Goal: Book appointment/travel/reservation

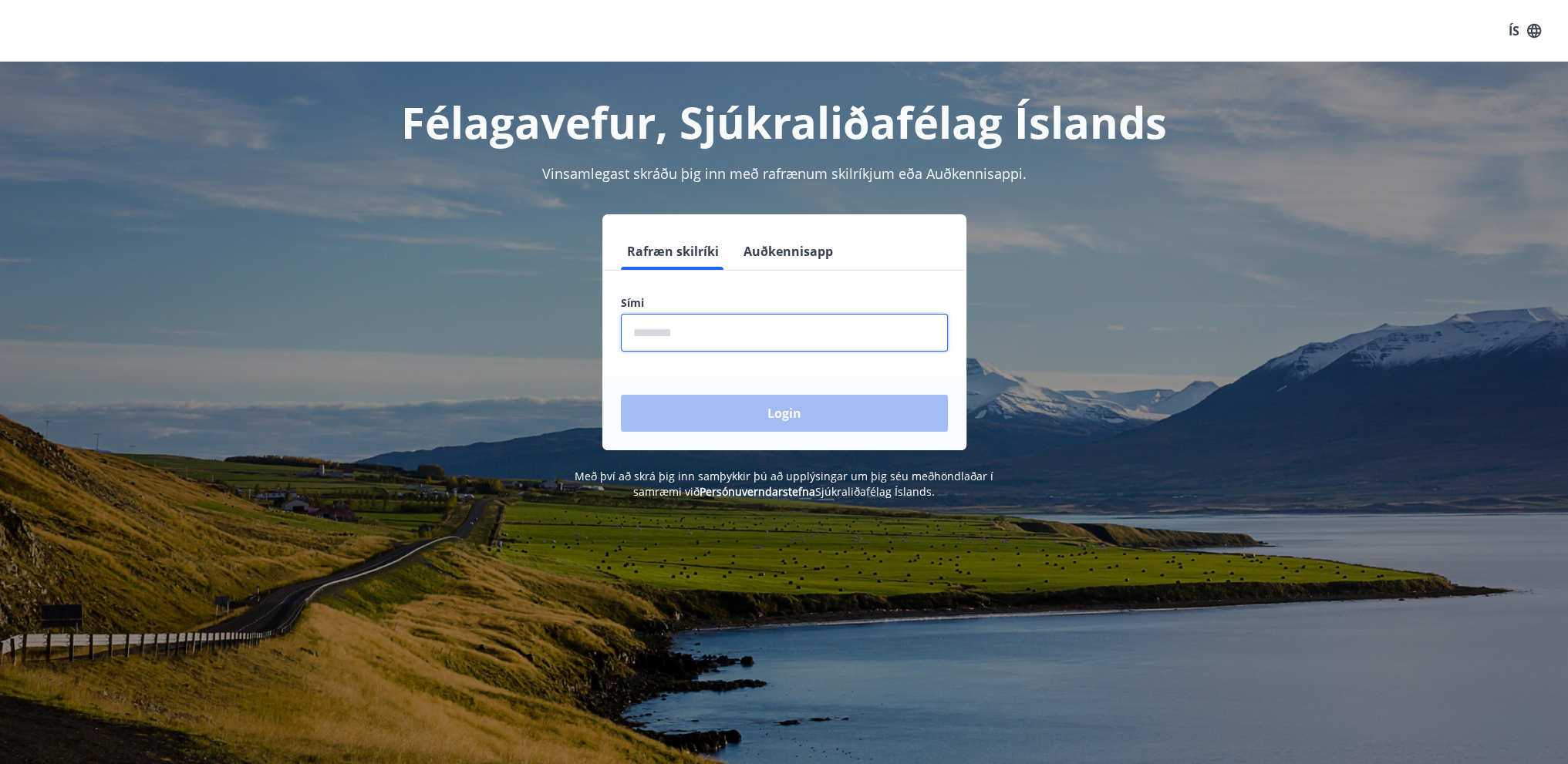
drag, startPoint x: 630, startPoint y: 343, endPoint x: 660, endPoint y: 309, distance: 45.3
click at [631, 342] on input "phone" at bounding box center [785, 332] width 327 height 37
type input "********"
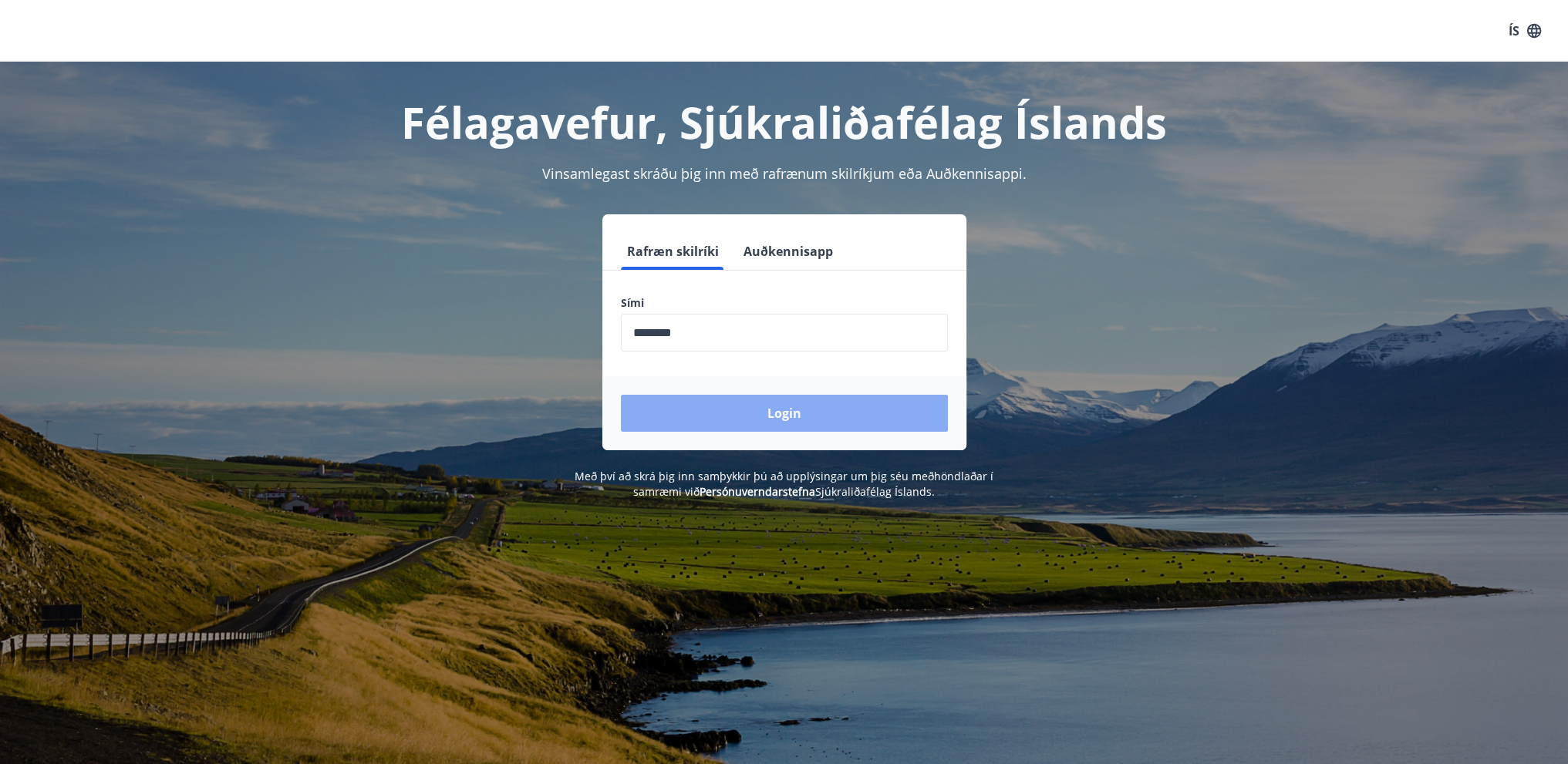
click at [781, 418] on button "Login" at bounding box center [785, 412] width 327 height 37
click at [701, 331] on input "phone" at bounding box center [785, 332] width 327 height 37
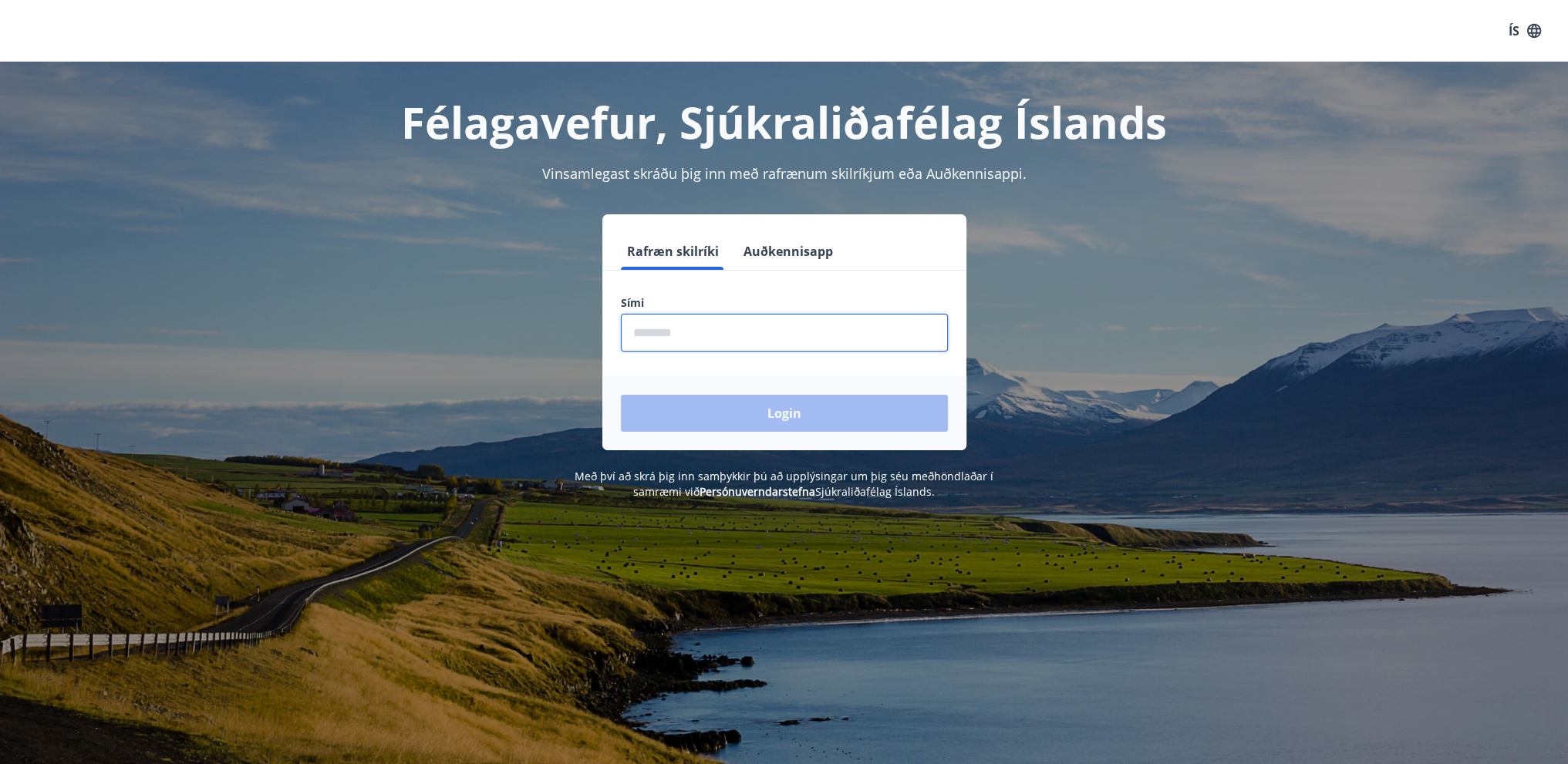
type input "********"
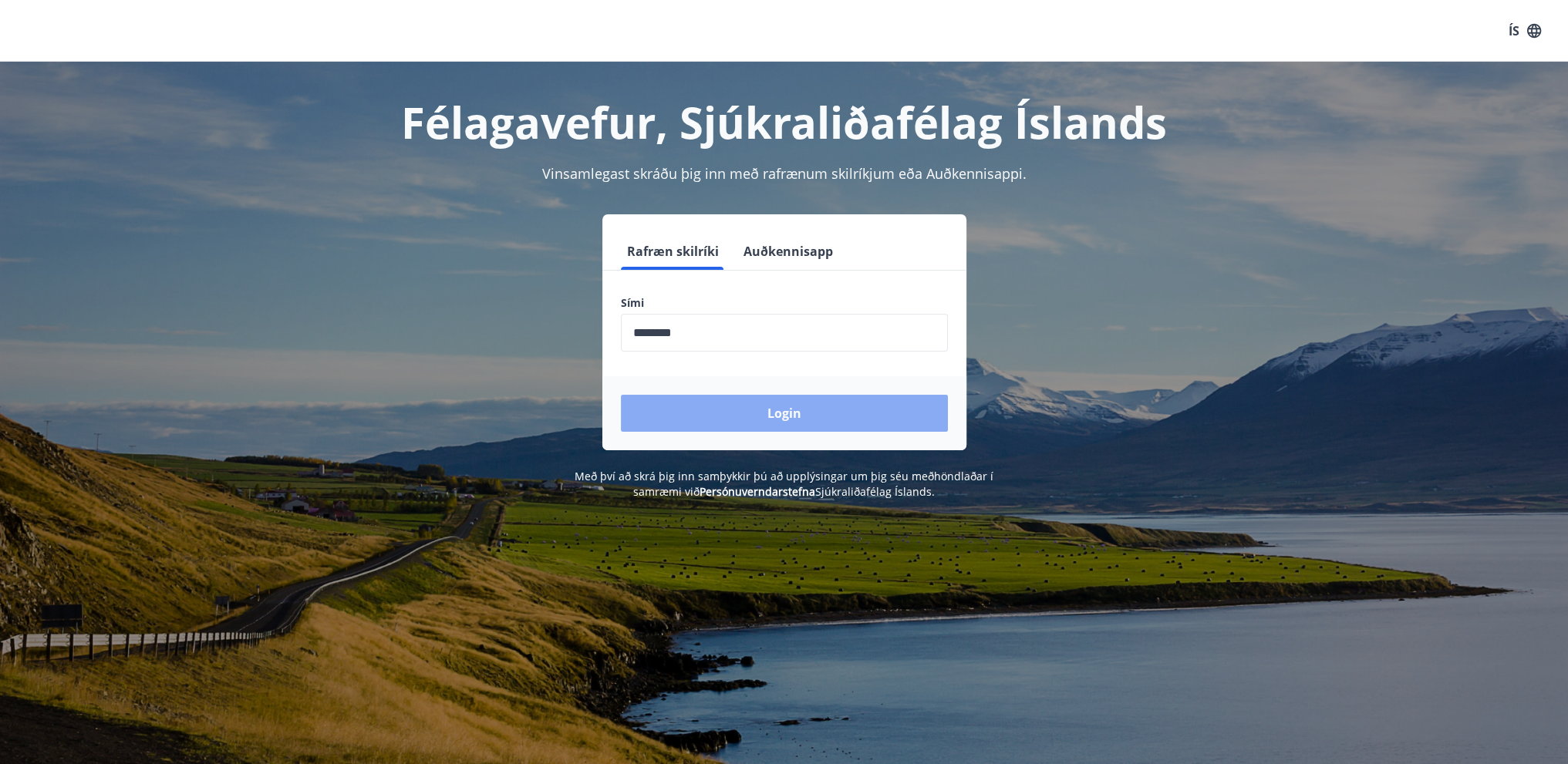
click at [793, 406] on button "Login" at bounding box center [785, 412] width 327 height 37
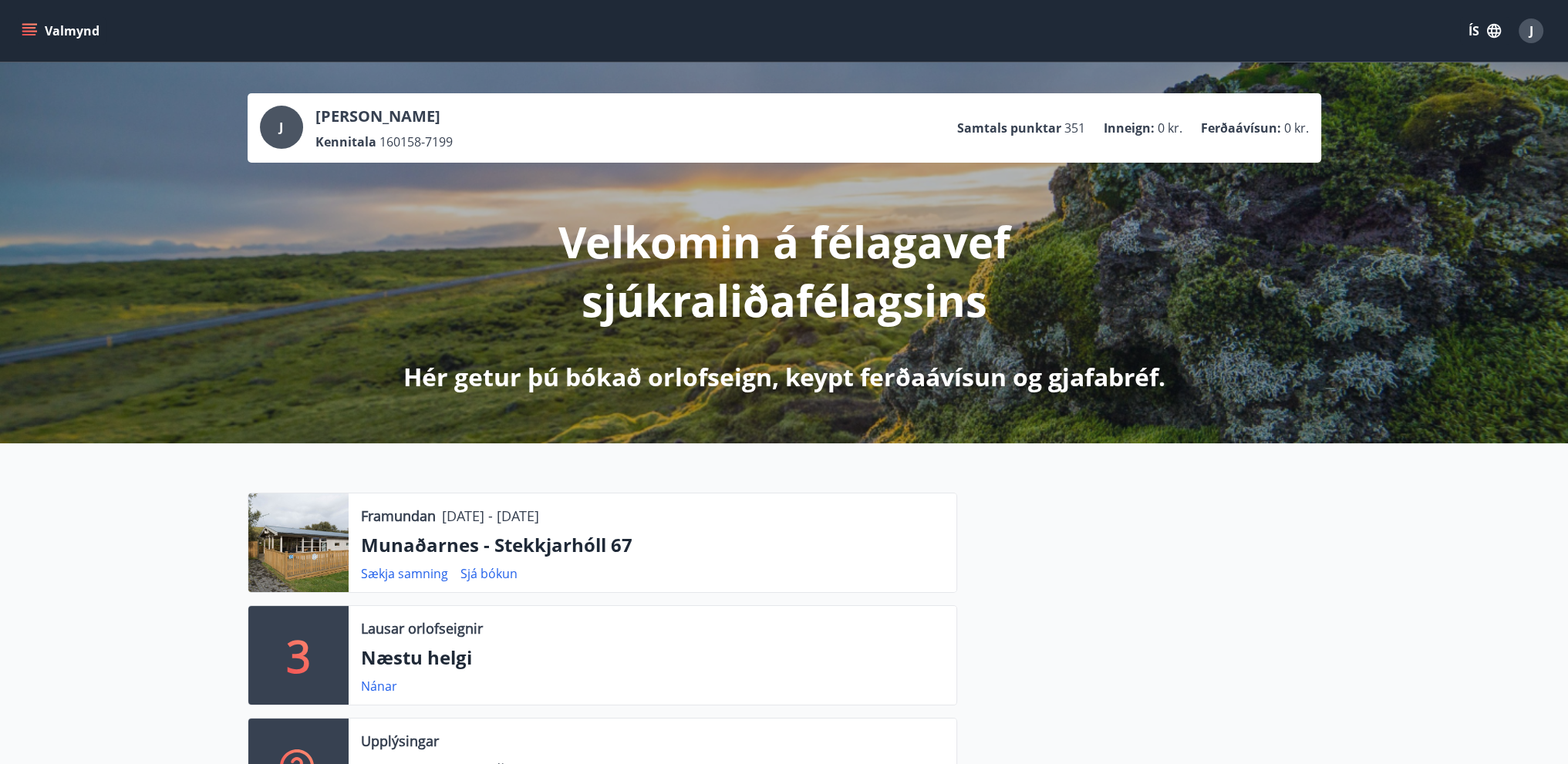
scroll to position [154, 0]
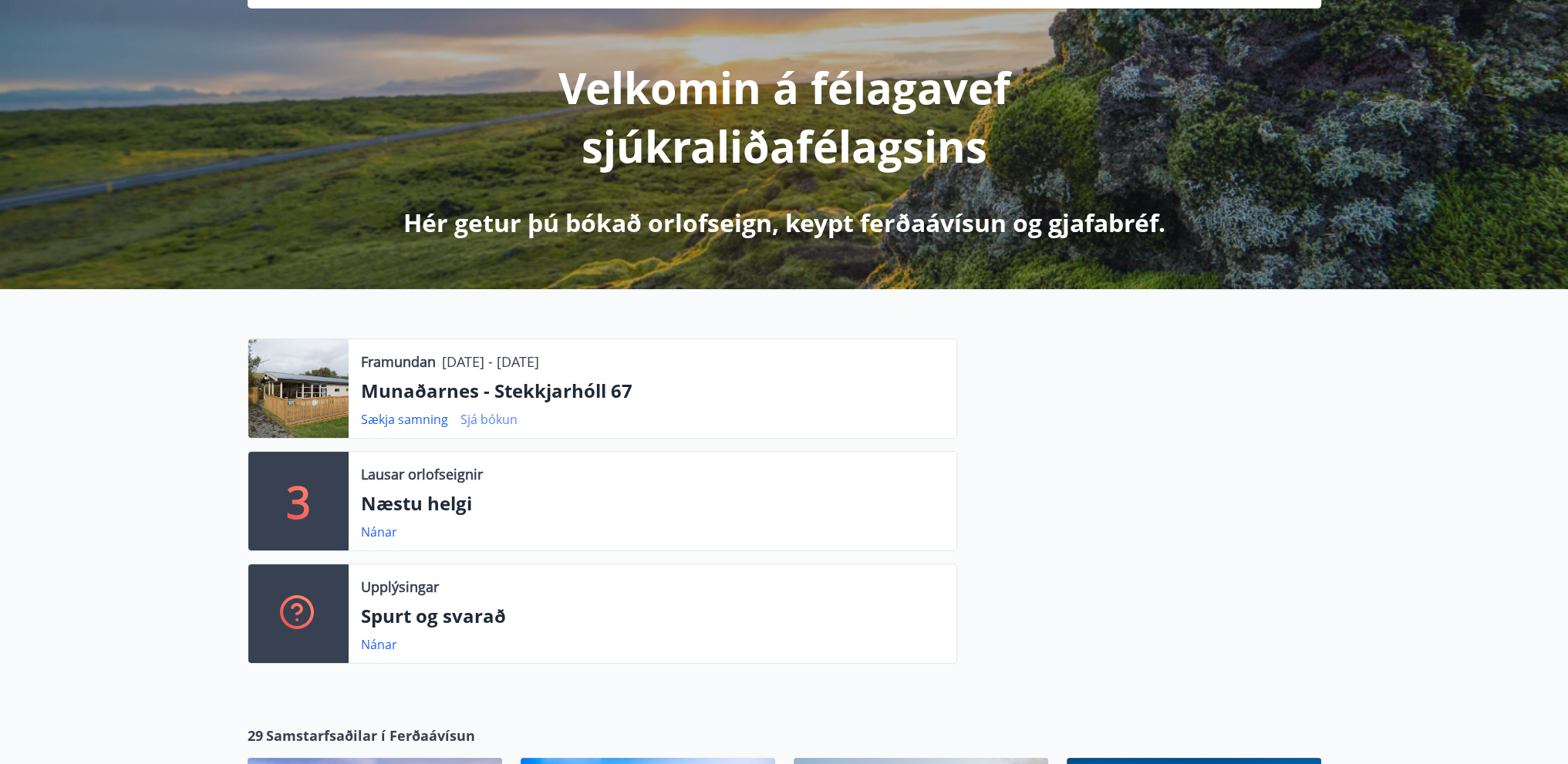
click at [487, 418] on link "Sjá bókun" at bounding box center [488, 419] width 57 height 17
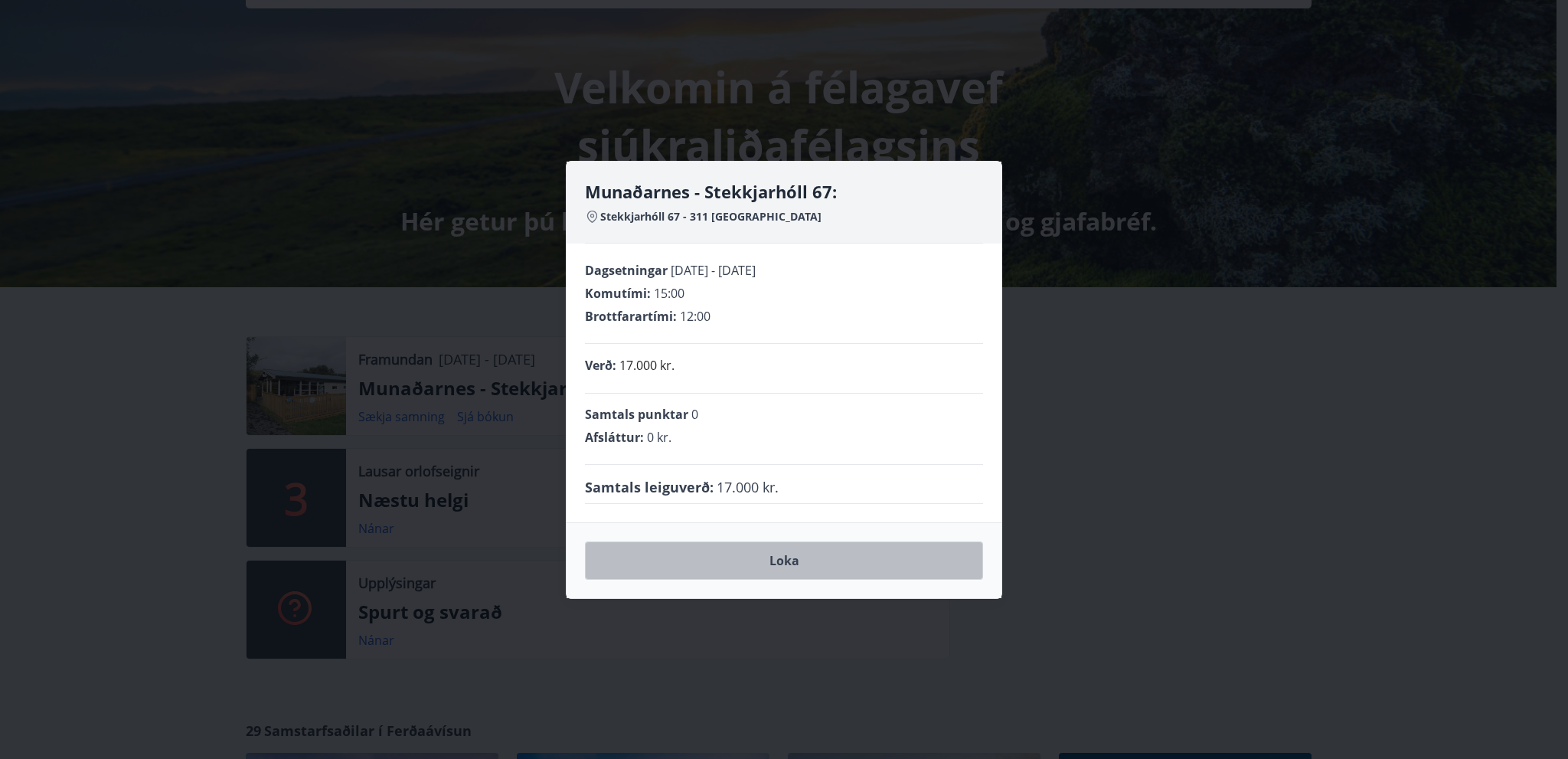
click at [794, 561] on button "Loka" at bounding box center [784, 560] width 398 height 38
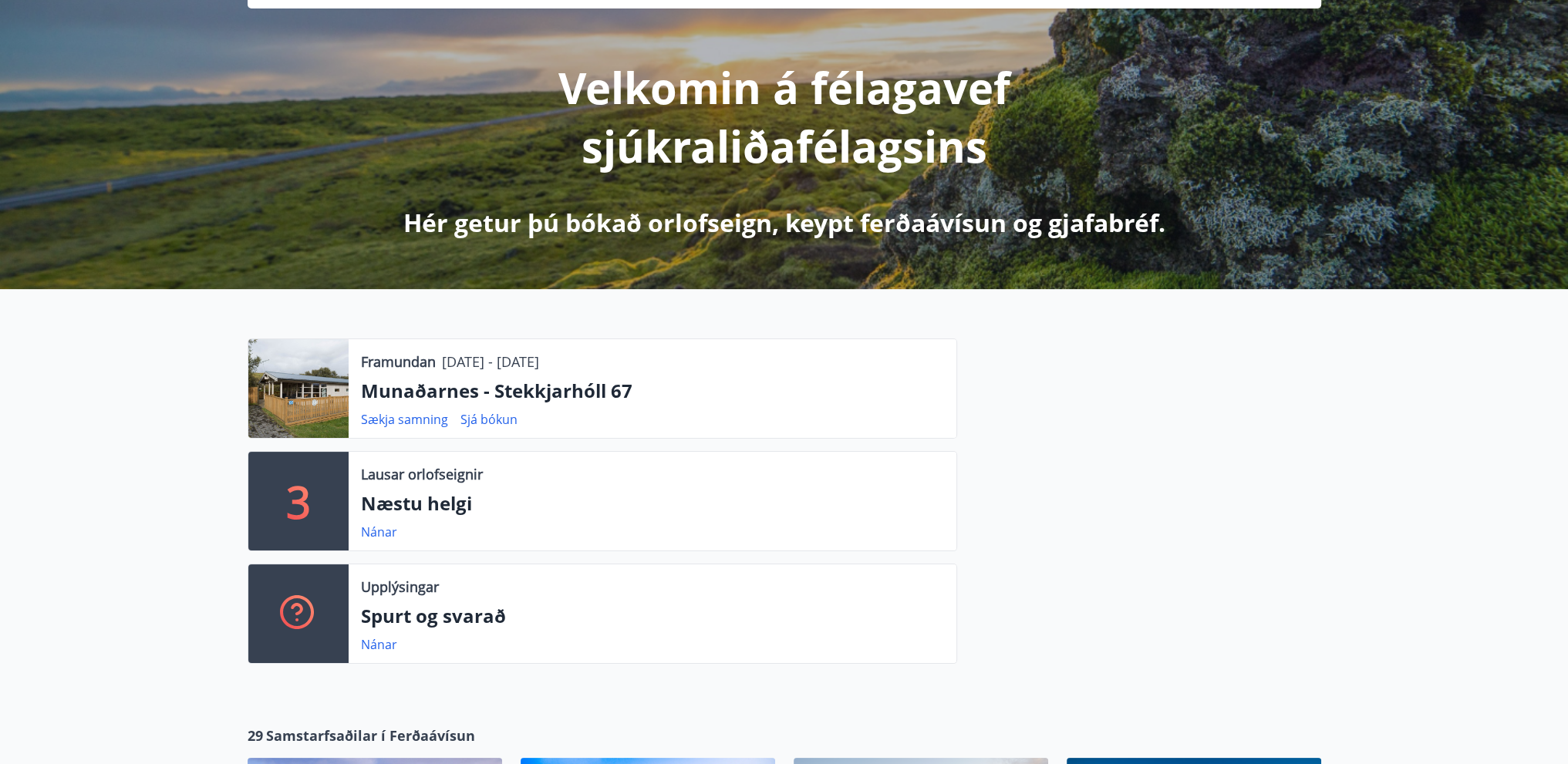
click at [303, 401] on div at bounding box center [298, 388] width 101 height 99
click at [402, 420] on link "Sækja samning" at bounding box center [405, 419] width 87 height 17
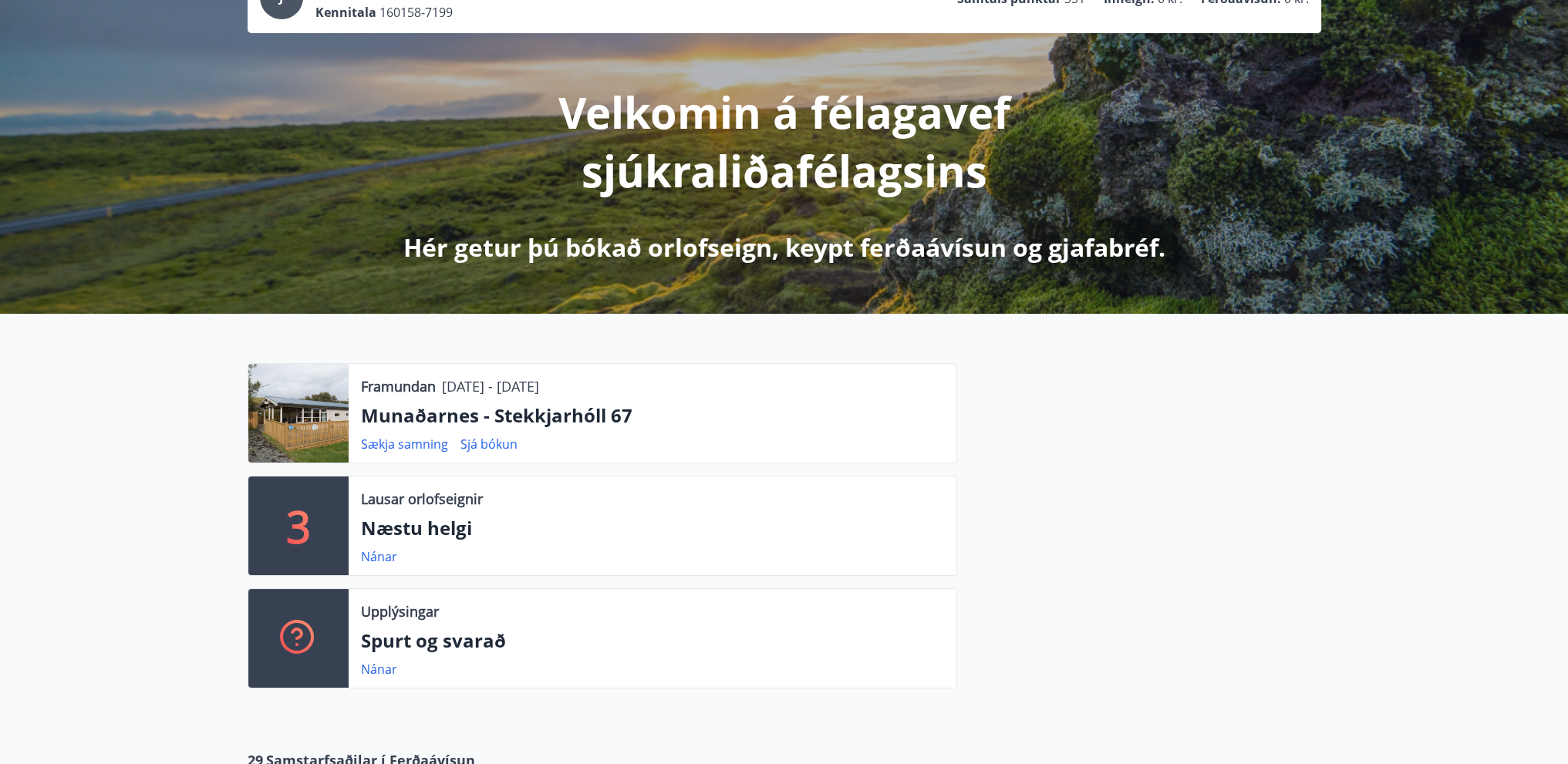
scroll to position [2, 0]
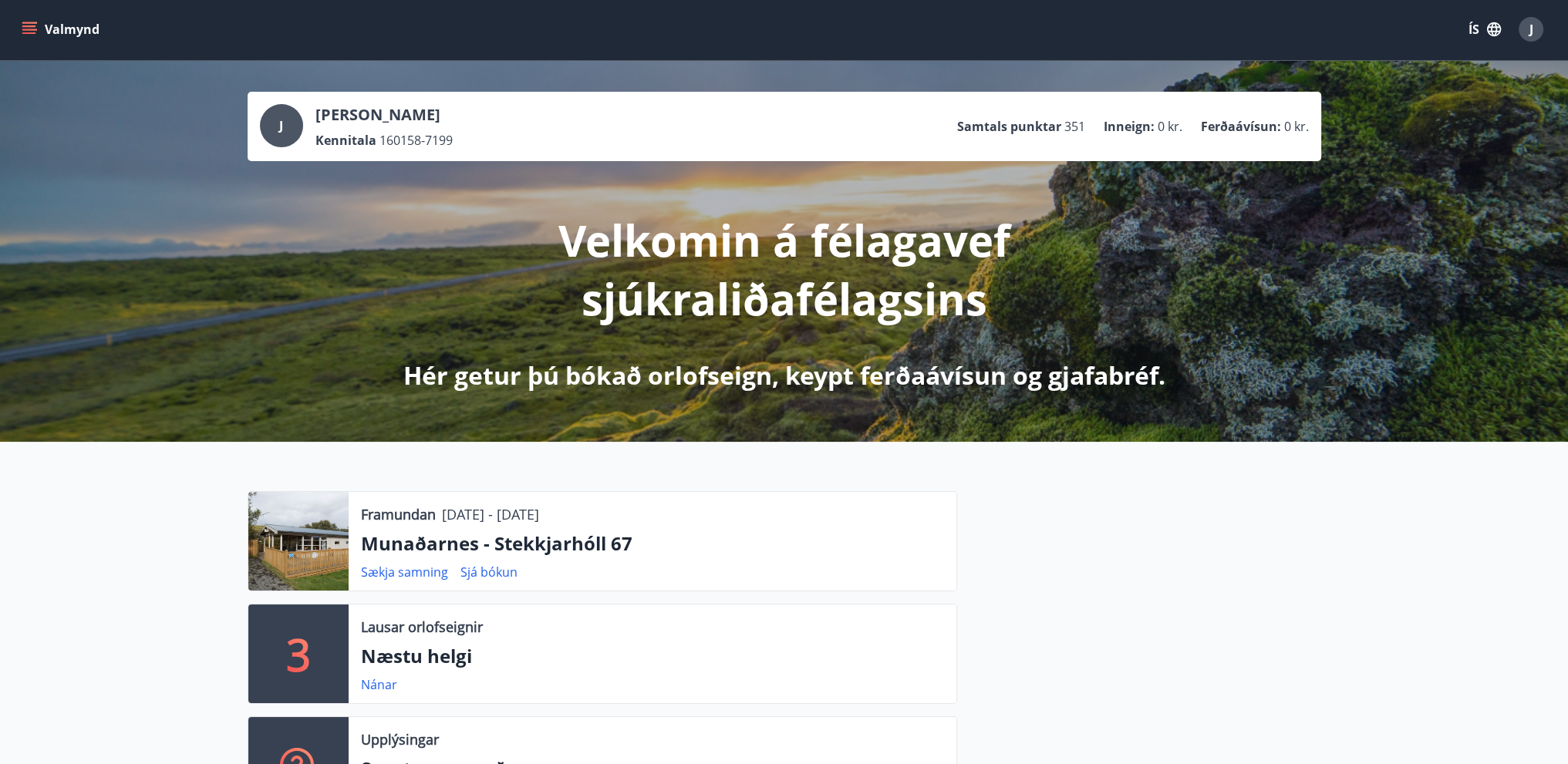
click at [305, 537] on div at bounding box center [298, 542] width 101 height 99
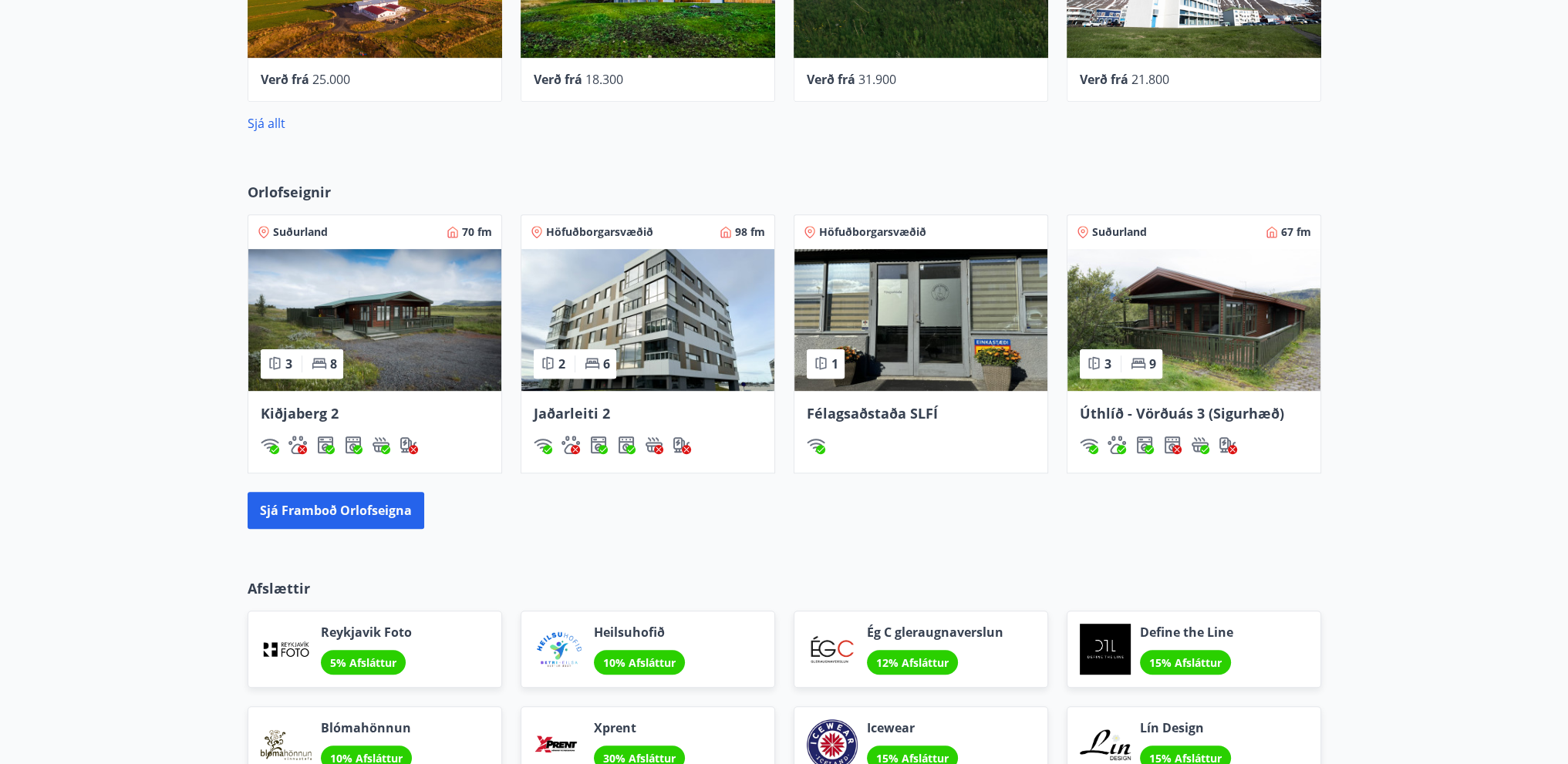
scroll to position [1158, 0]
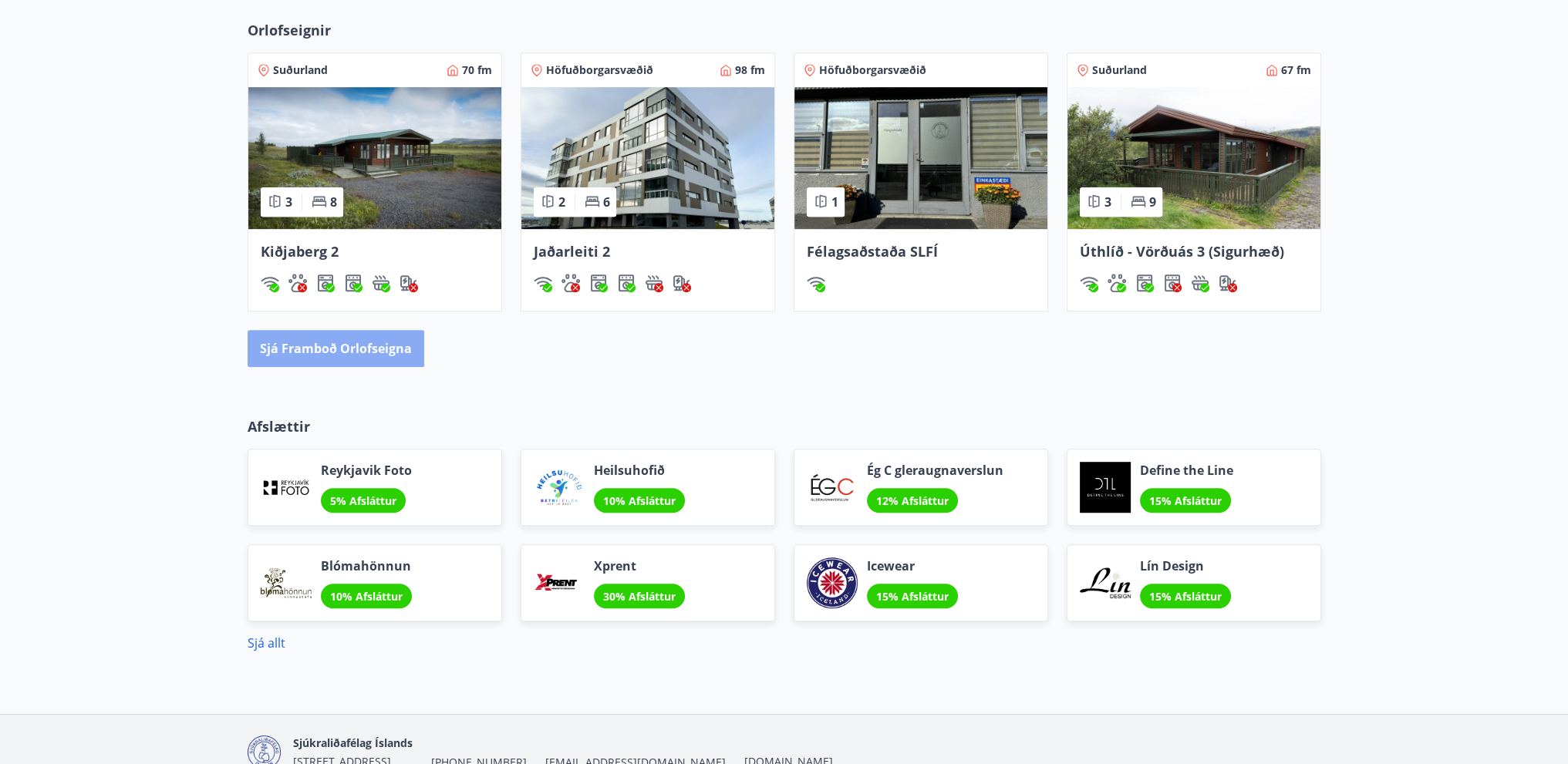
click at [333, 346] on button "Sjá framboð orlofseigna" at bounding box center [336, 348] width 176 height 37
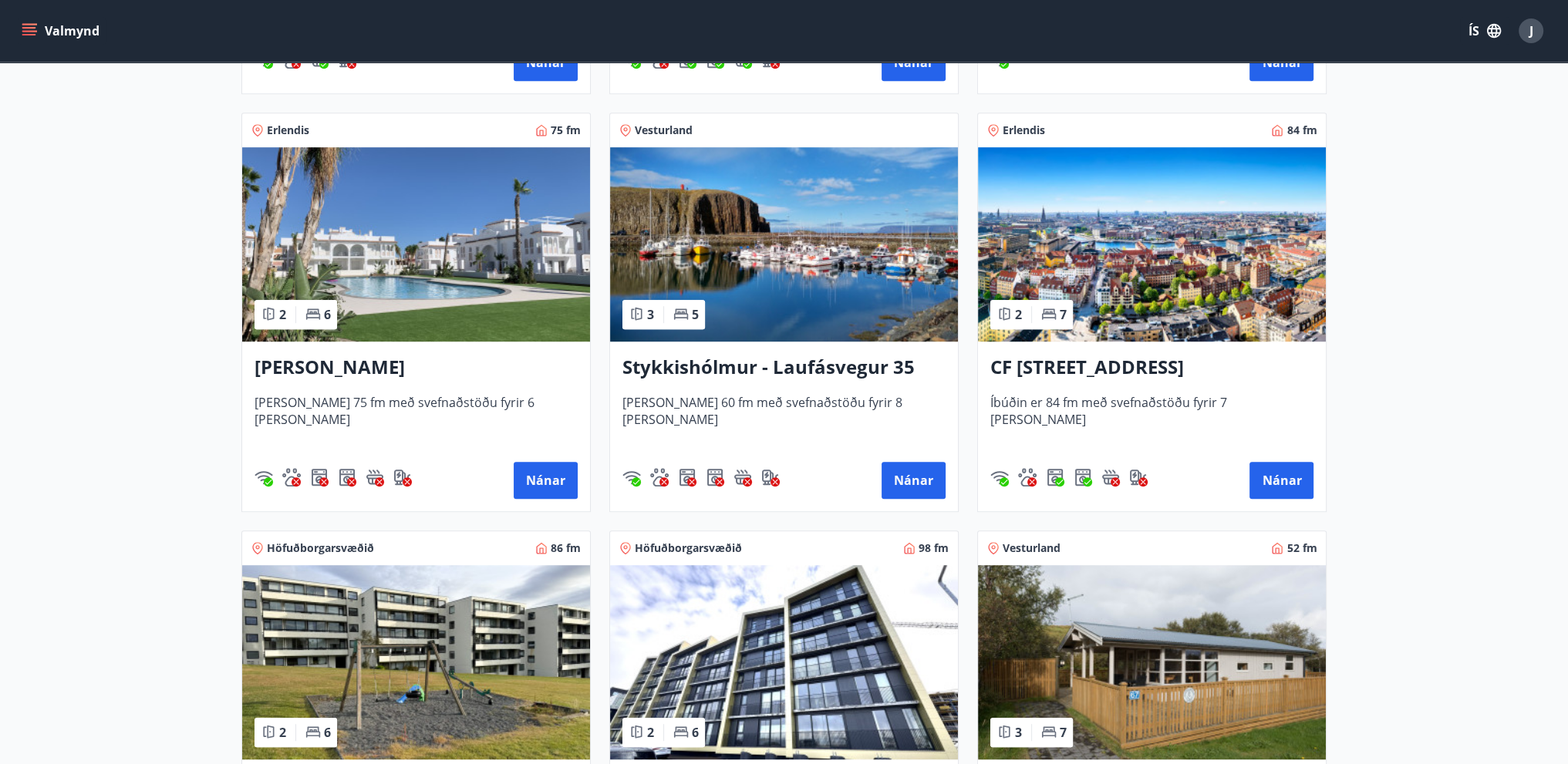
scroll to position [1311, 0]
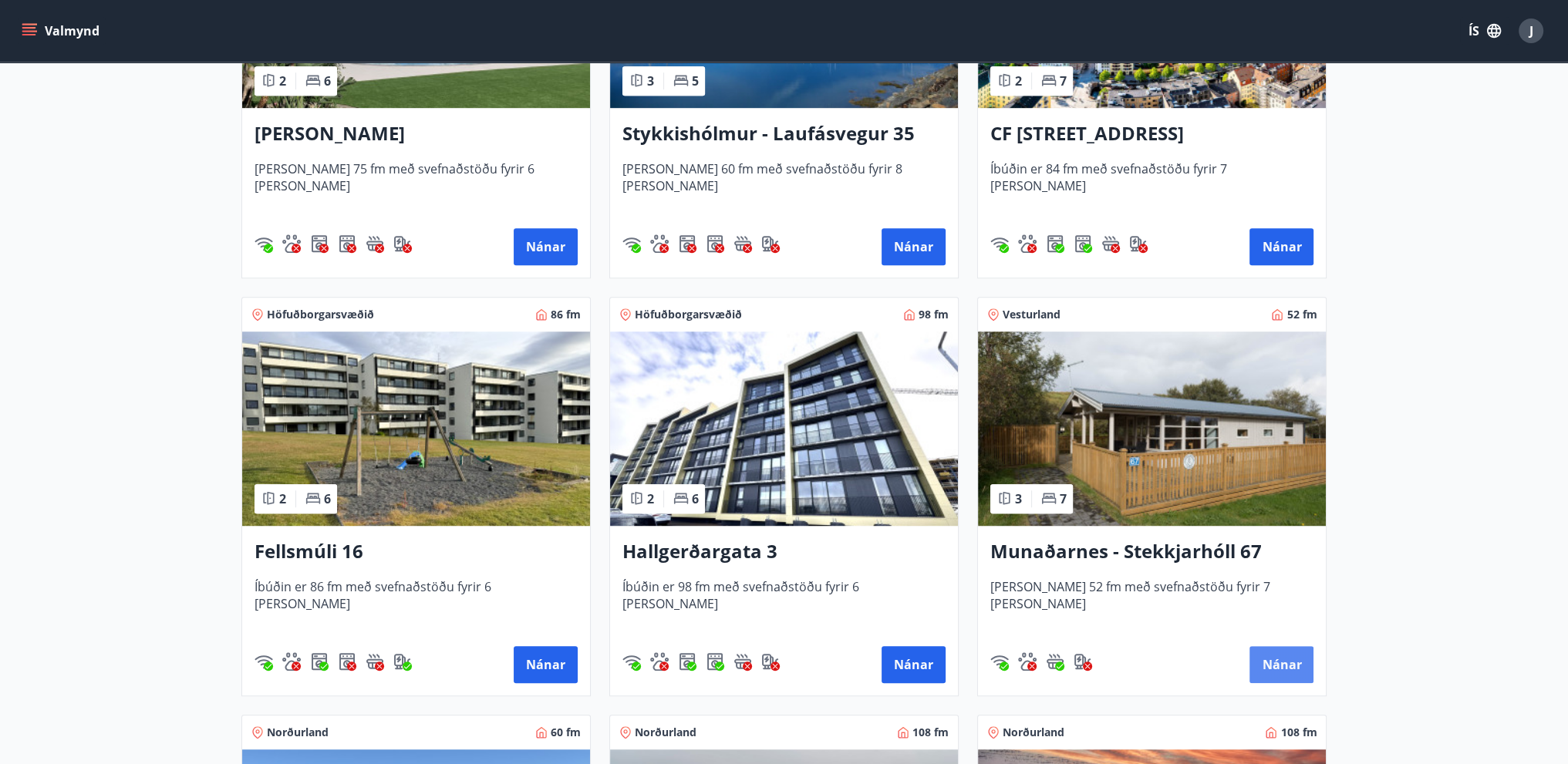
click at [1274, 663] on button "Nánar" at bounding box center [1281, 664] width 64 height 37
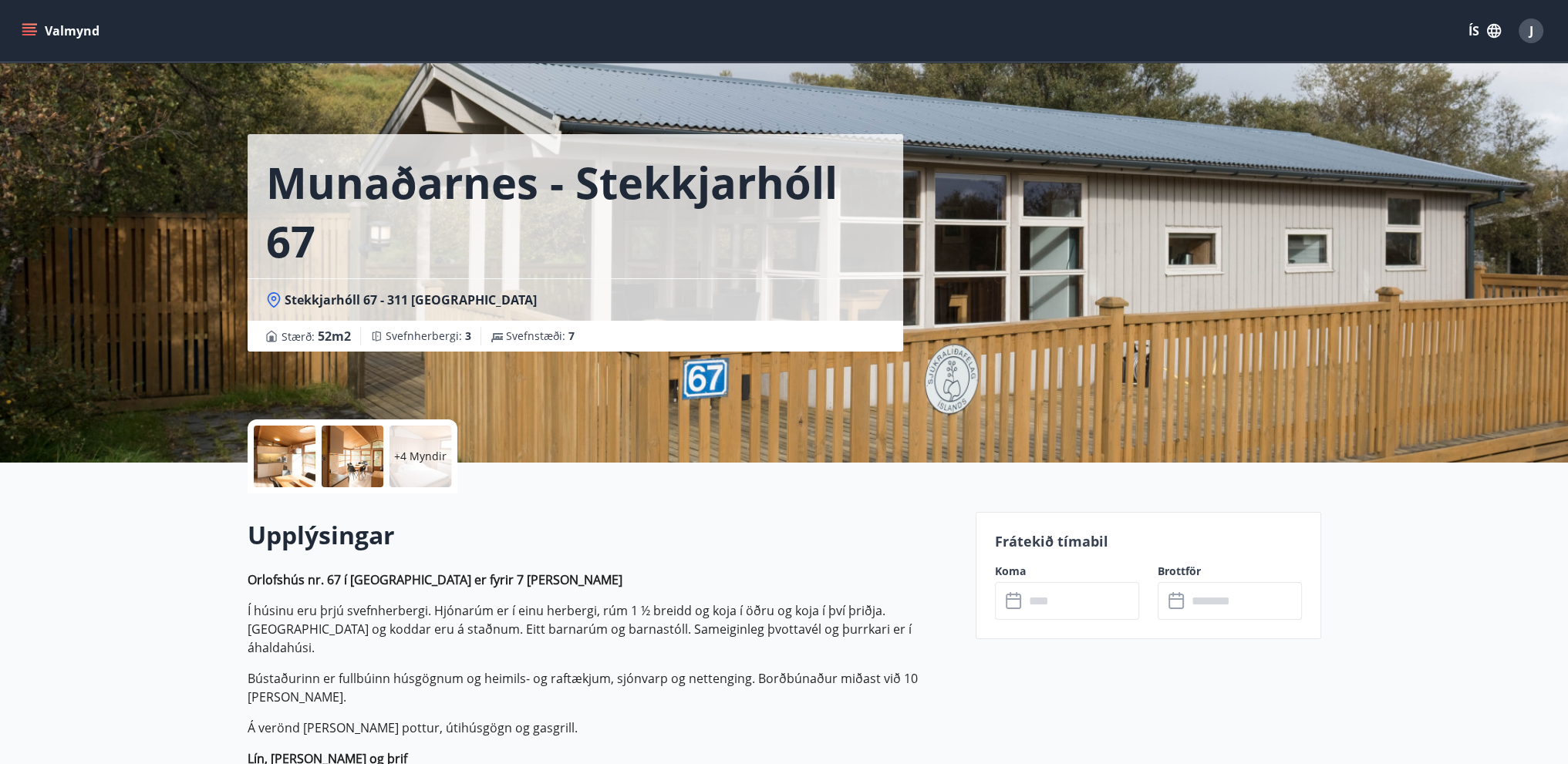
click at [289, 462] on div at bounding box center [285, 457] width 61 height 61
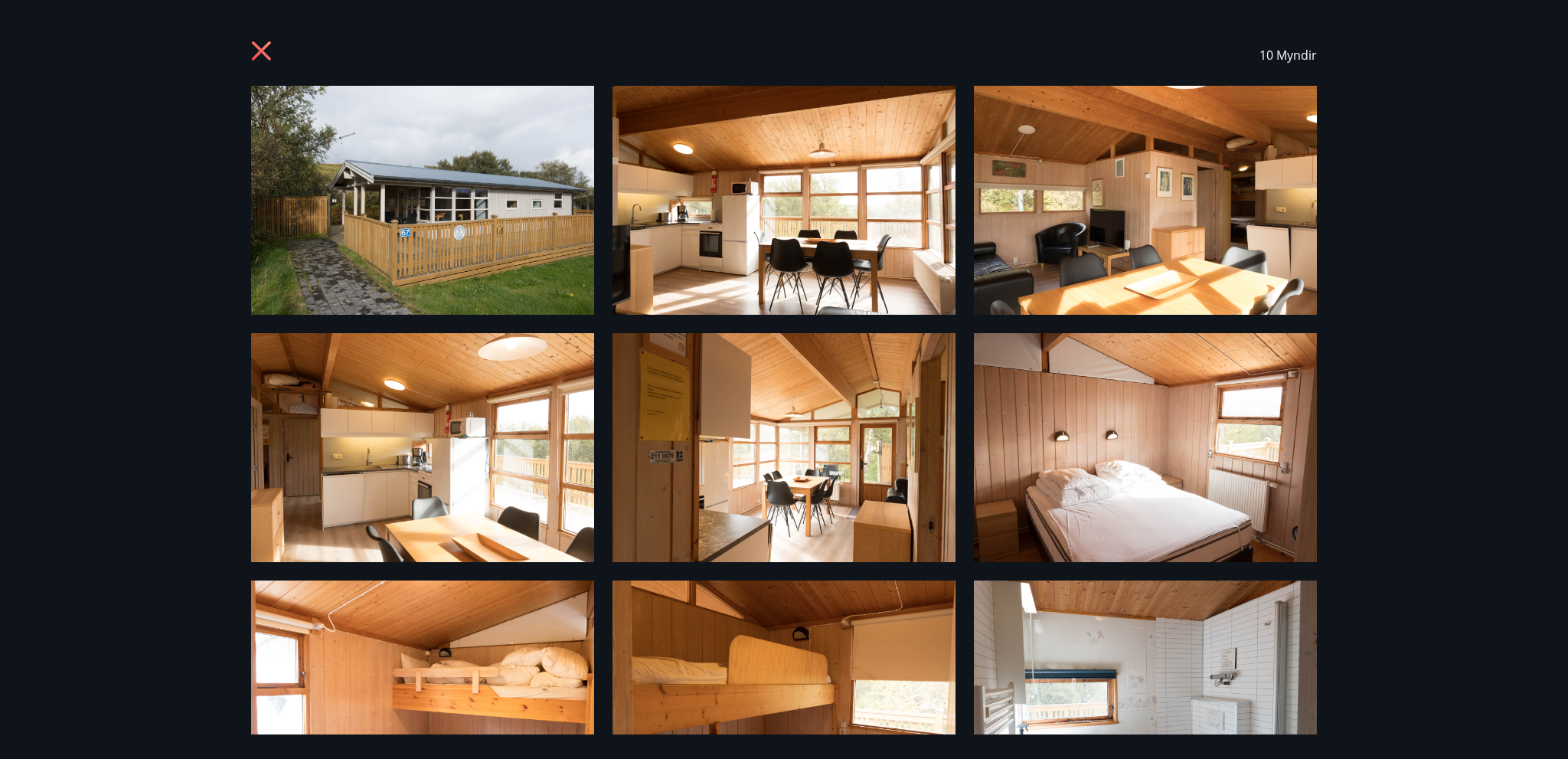
click at [689, 246] on img at bounding box center [784, 200] width 343 height 229
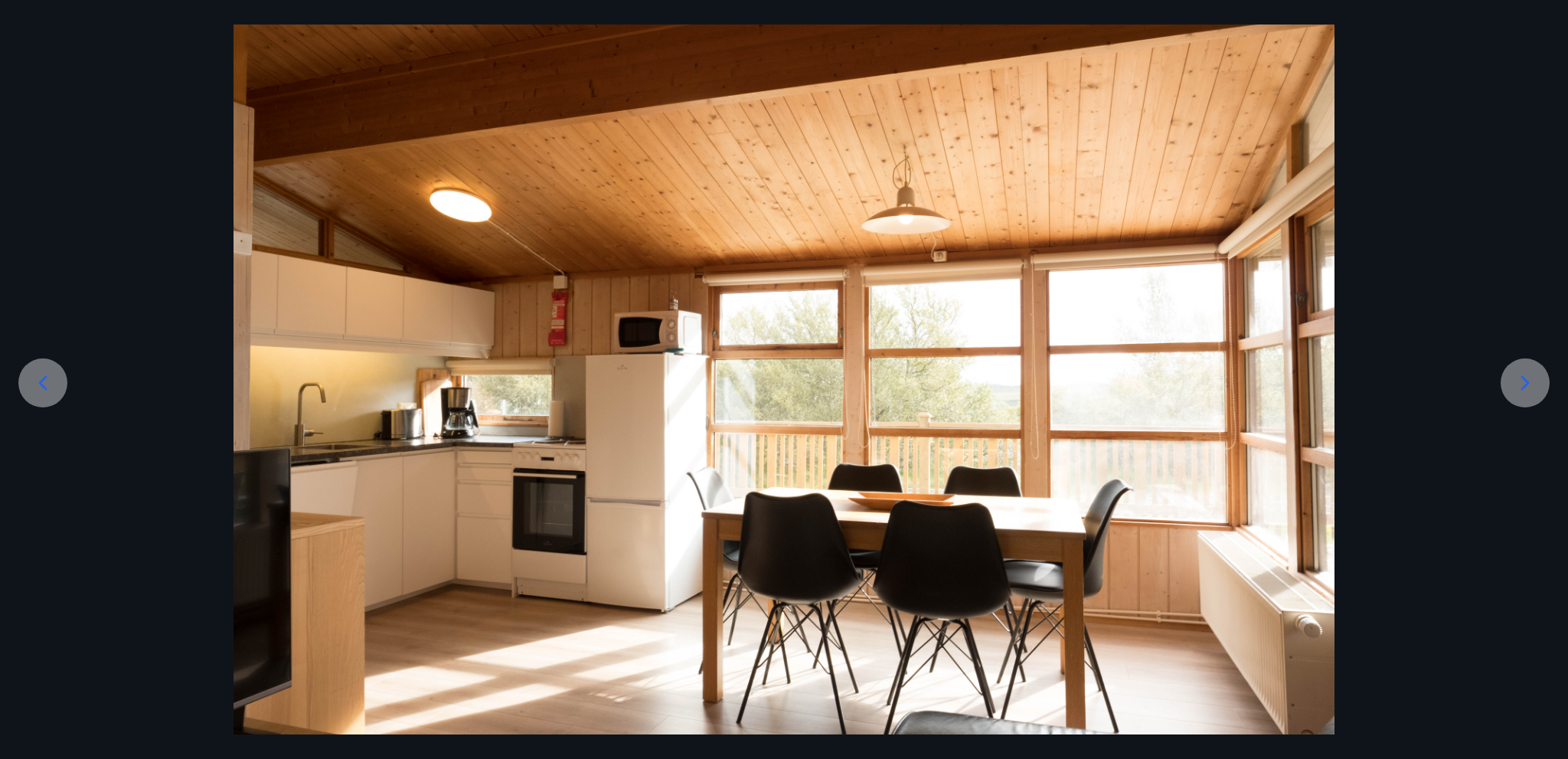
scroll to position [85, 0]
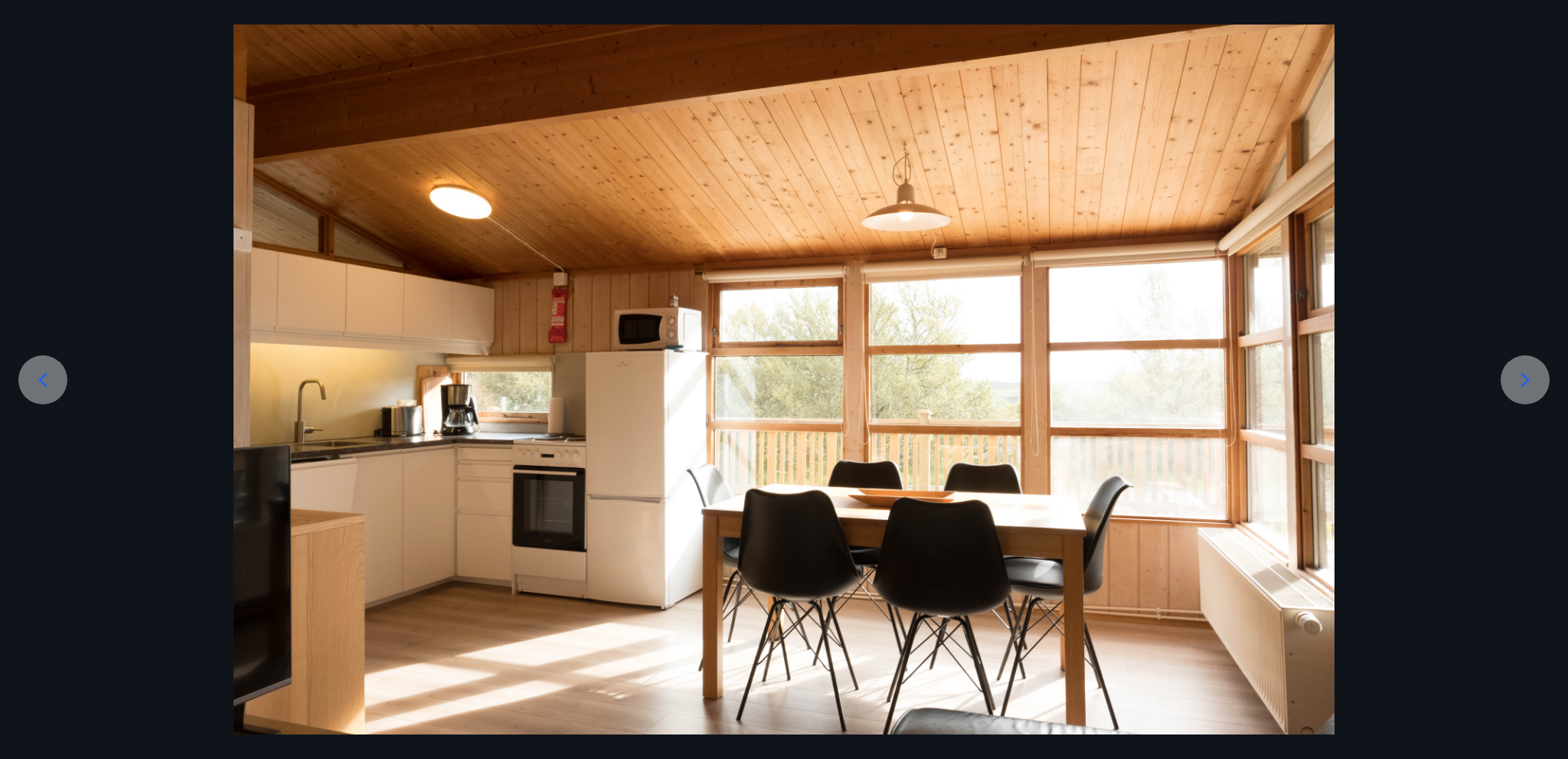
click at [1522, 379] on icon at bounding box center [1525, 380] width 25 height 25
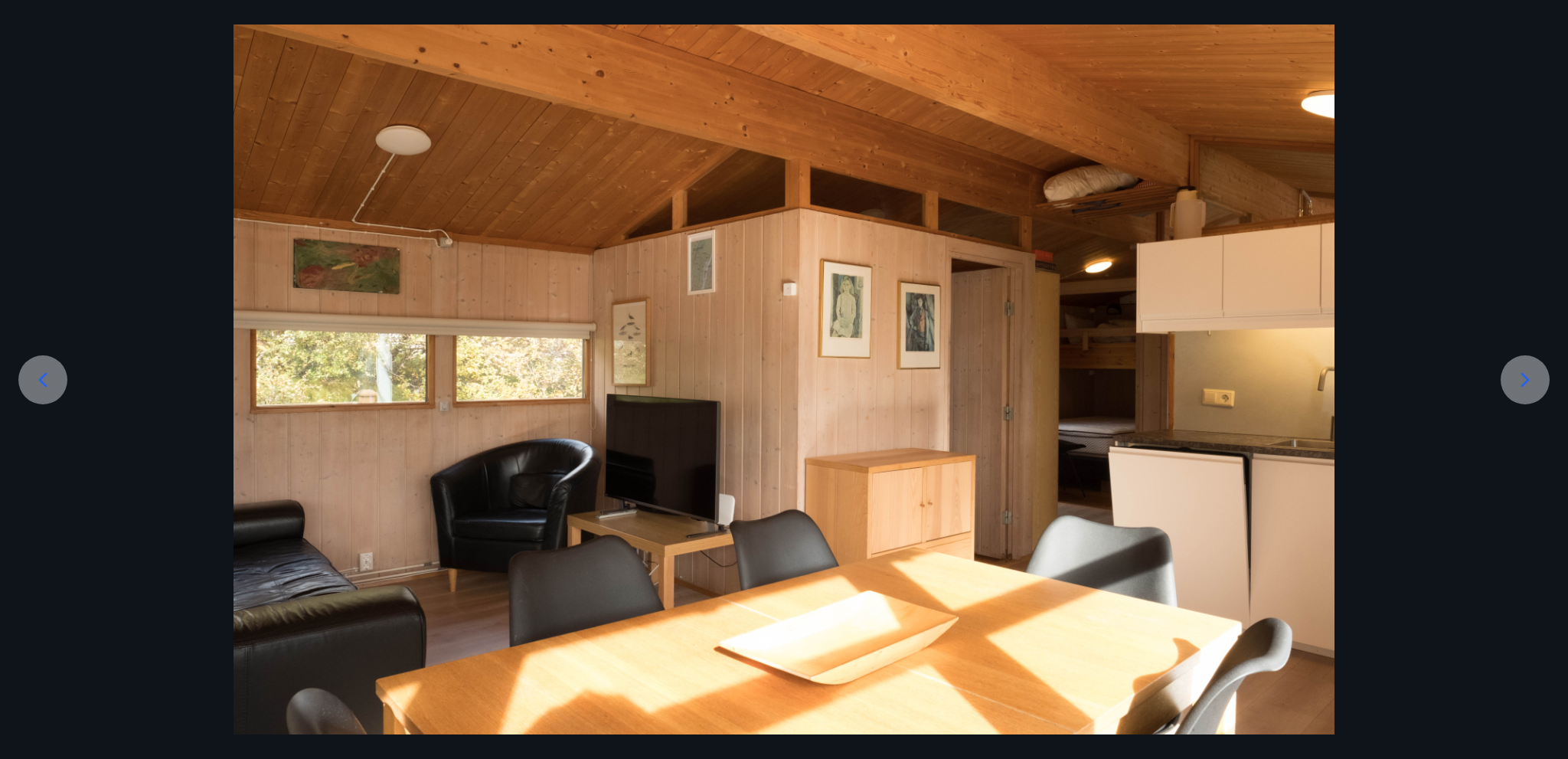
click at [1522, 379] on icon at bounding box center [1525, 380] width 25 height 25
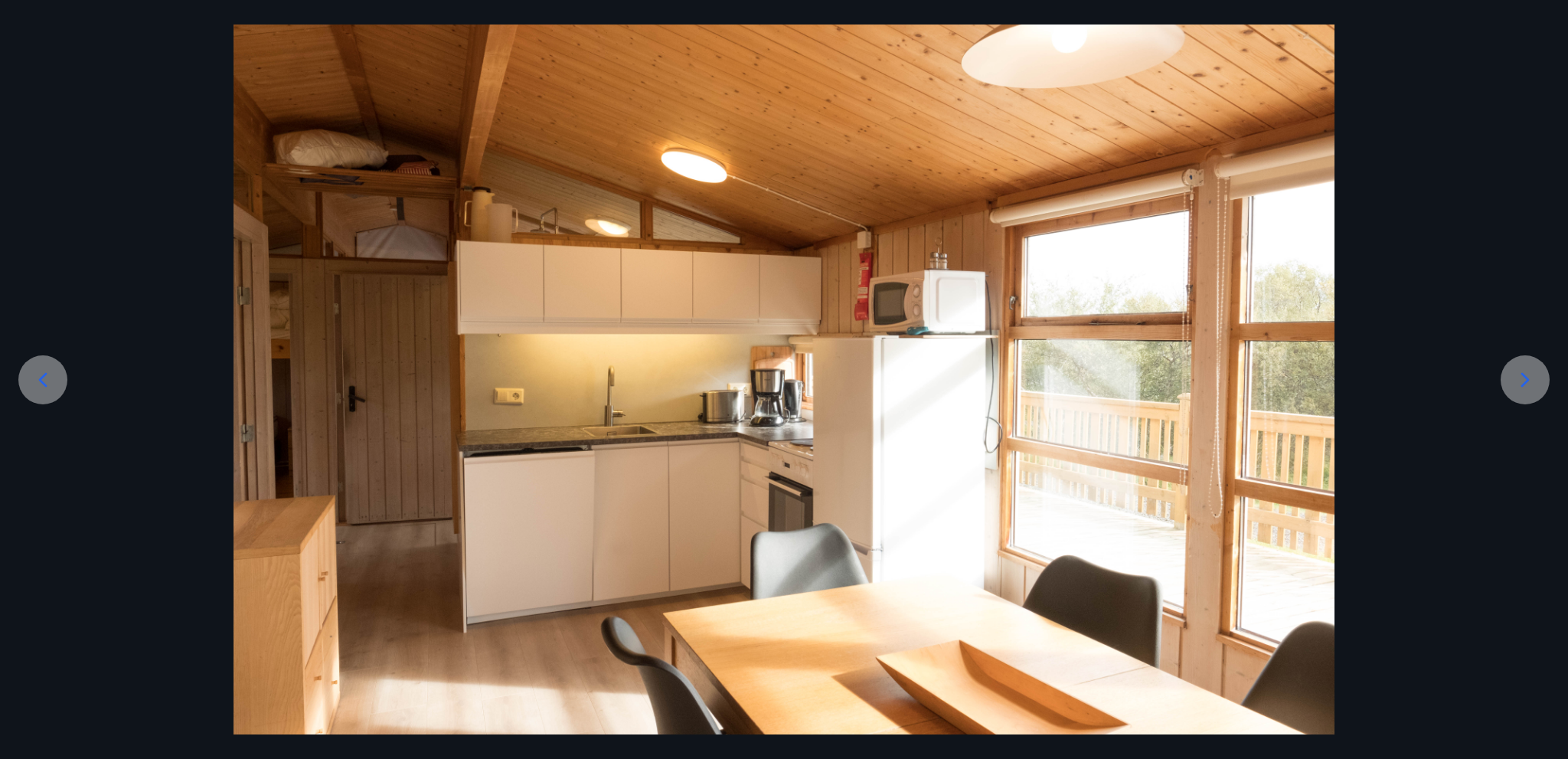
click at [1522, 379] on icon at bounding box center [1525, 380] width 25 height 25
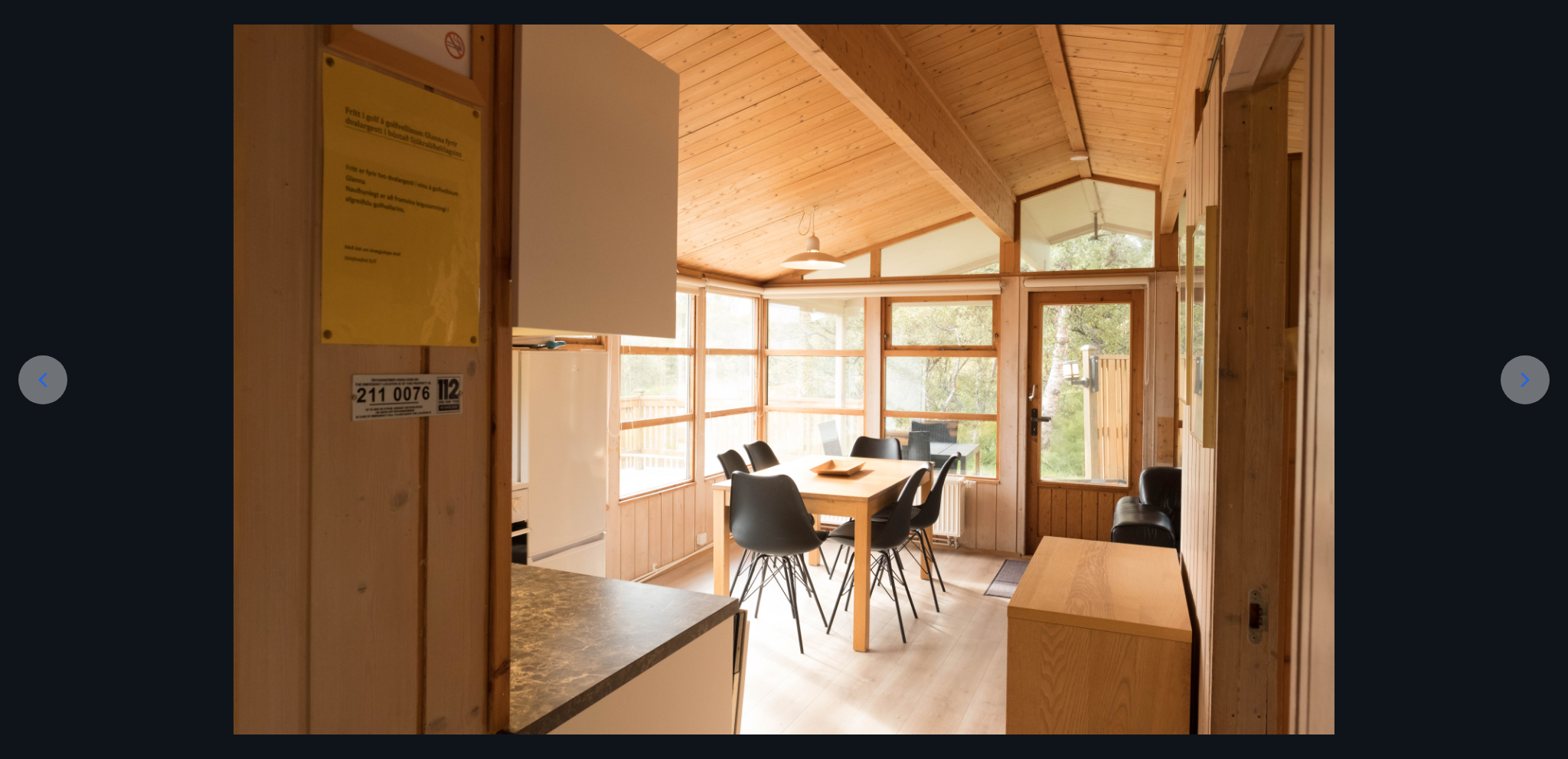
click at [1522, 379] on icon at bounding box center [1525, 380] width 25 height 25
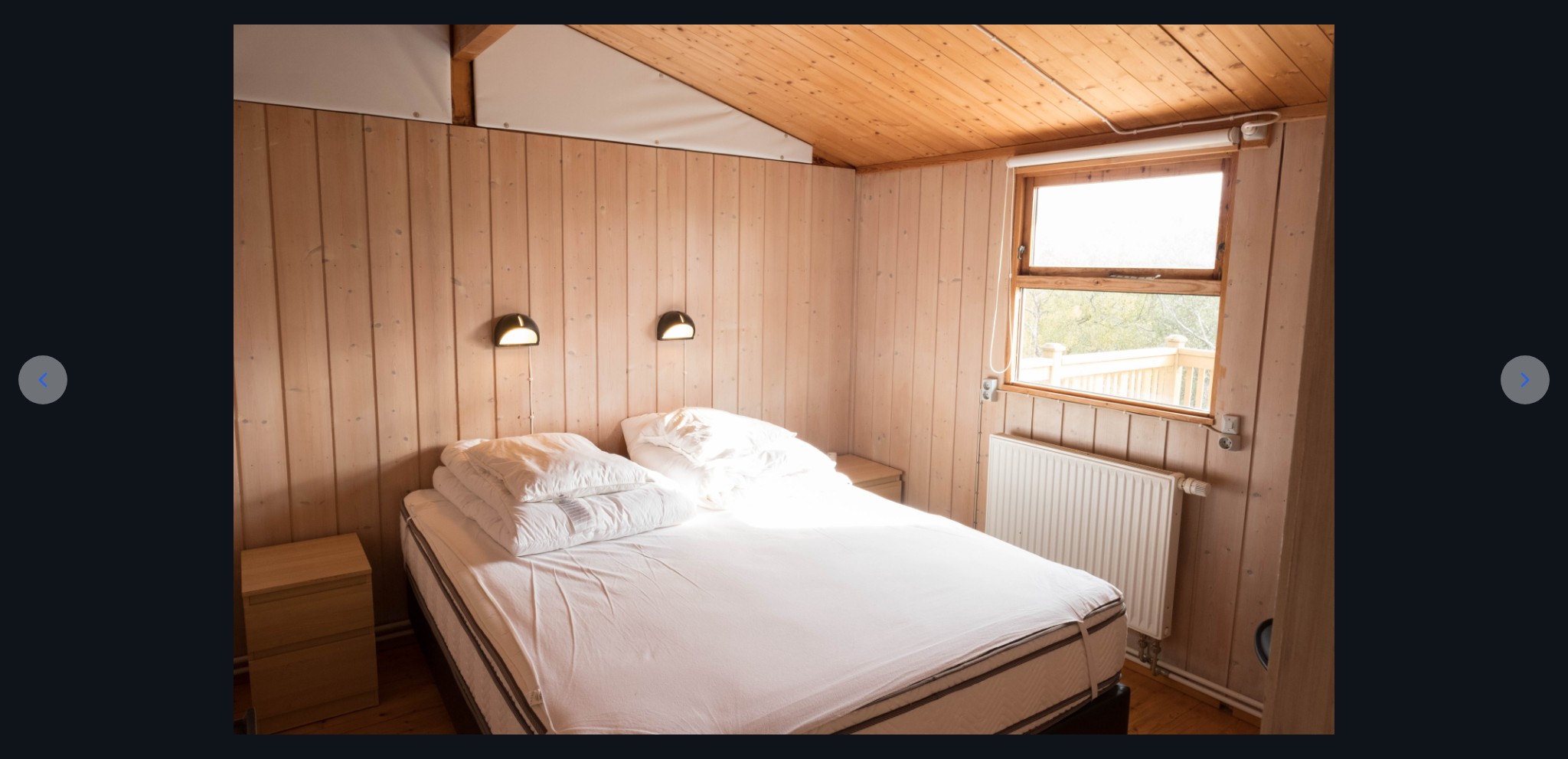
click at [1522, 379] on icon at bounding box center [1525, 380] width 25 height 25
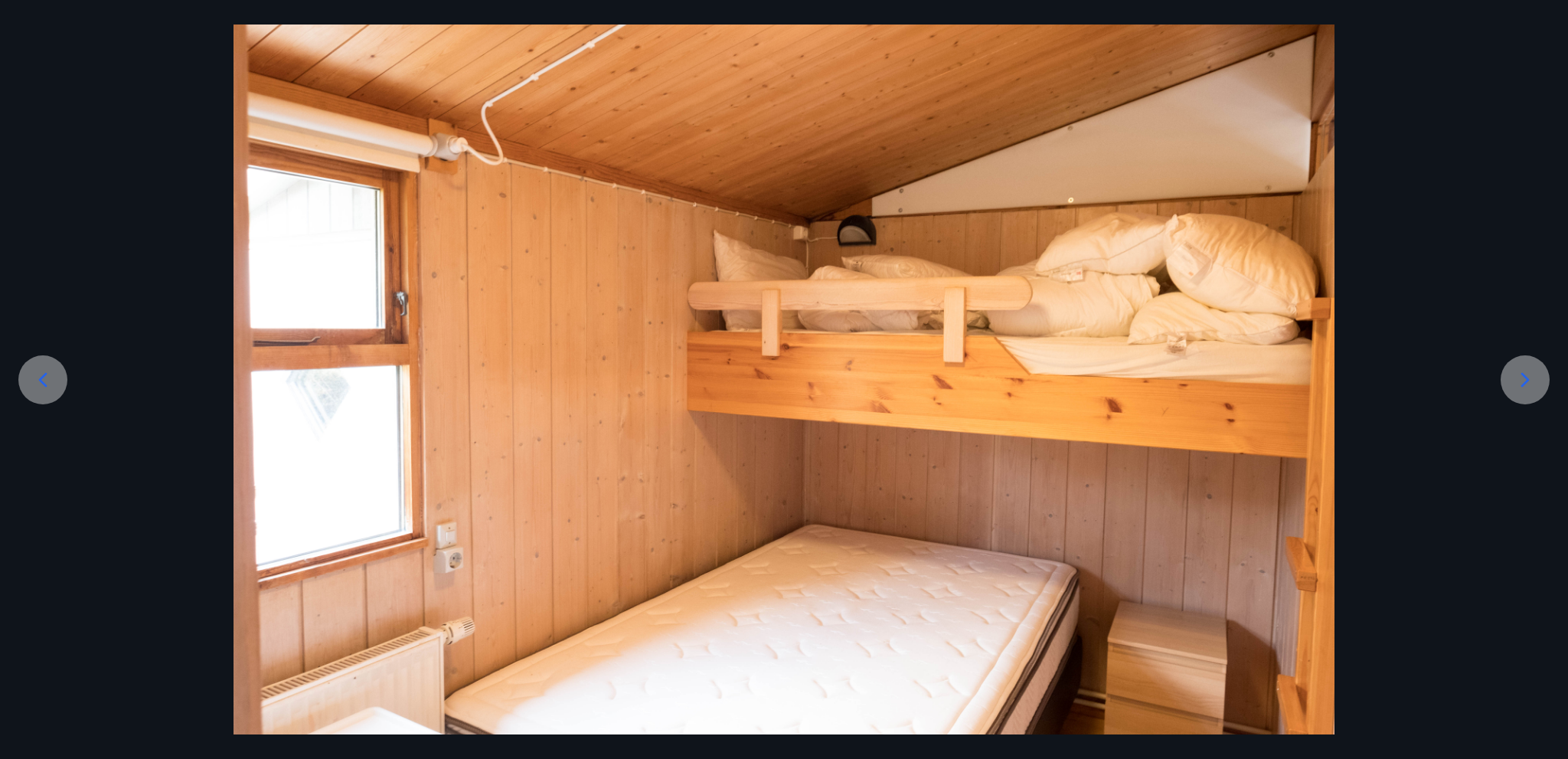
click at [1522, 379] on icon at bounding box center [1525, 380] width 25 height 25
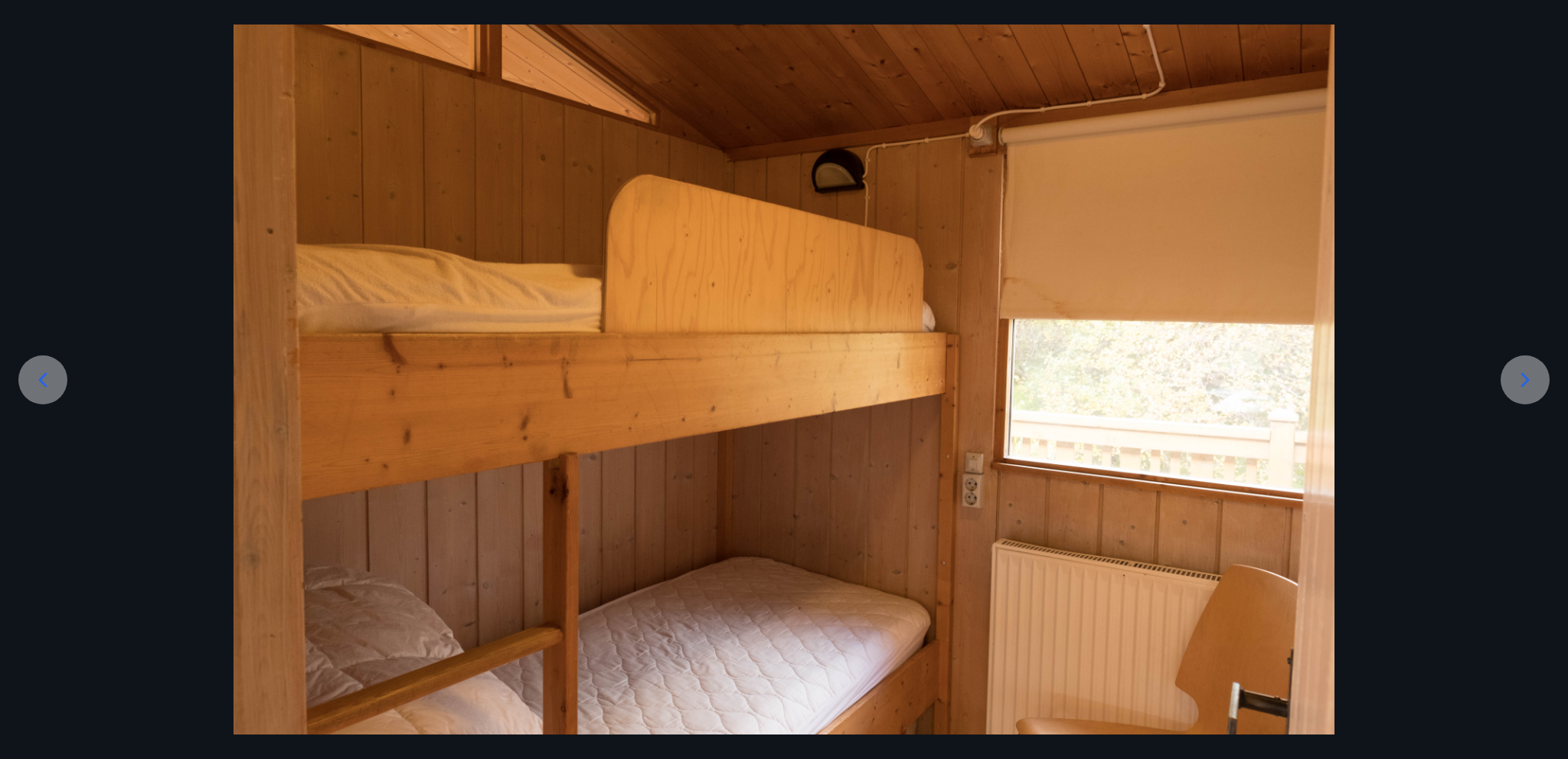
click at [1522, 379] on icon at bounding box center [1525, 380] width 25 height 25
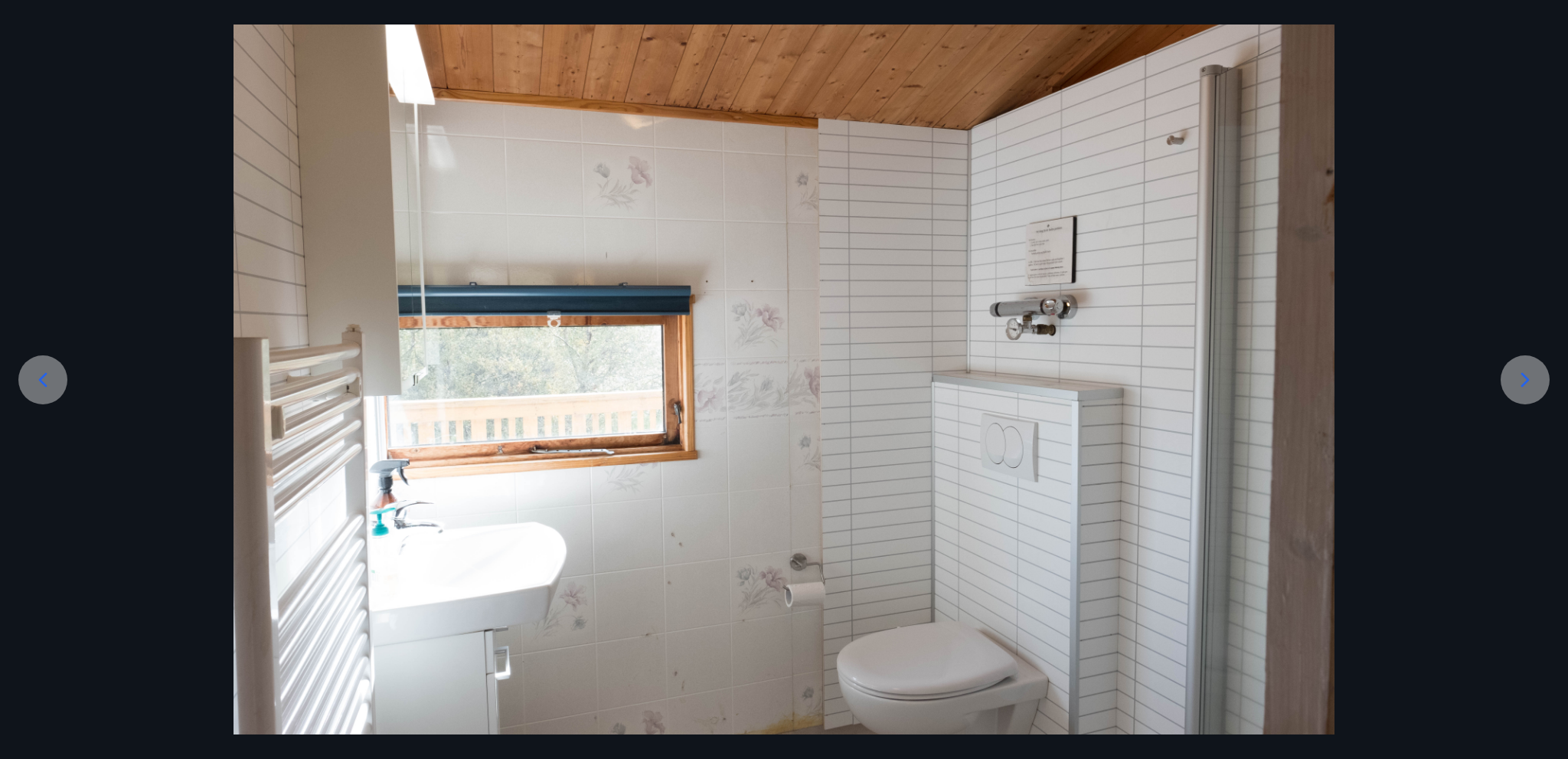
click at [1521, 379] on icon at bounding box center [1525, 380] width 25 height 25
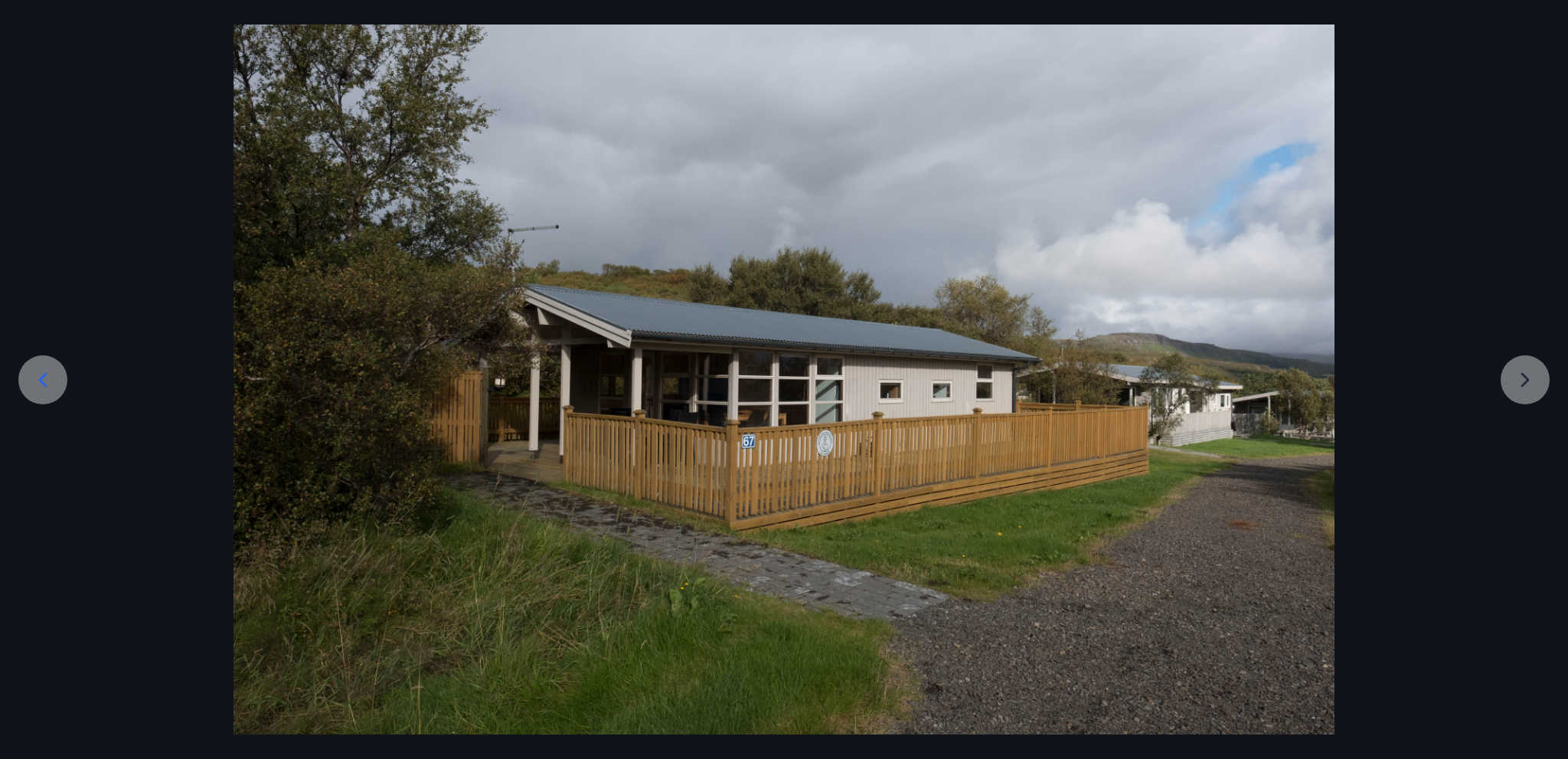
click at [1521, 379] on div at bounding box center [784, 367] width 1568 height 734
